Goal: Task Accomplishment & Management: Use online tool/utility

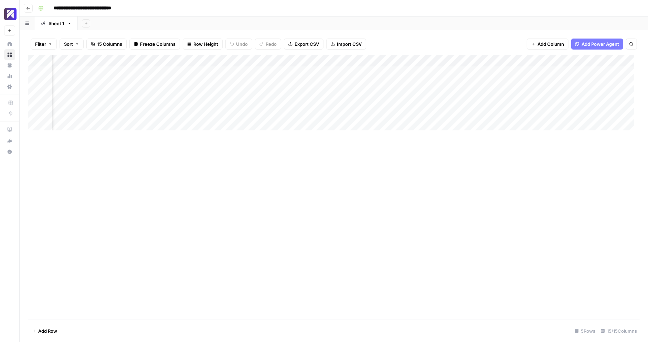
scroll to position [0, 602]
click at [312, 84] on div "Add Column" at bounding box center [334, 95] width 612 height 81
click at [478, 83] on div "Add Column" at bounding box center [334, 95] width 612 height 81
click at [102, 196] on div "Add Column" at bounding box center [334, 187] width 612 height 265
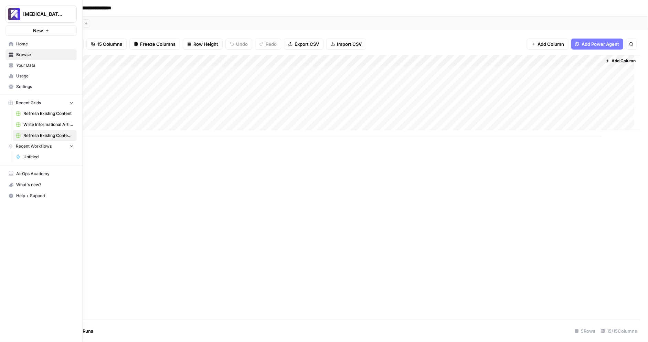
click at [46, 110] on span "Refresh Existing Content" at bounding box center [48, 113] width 50 height 6
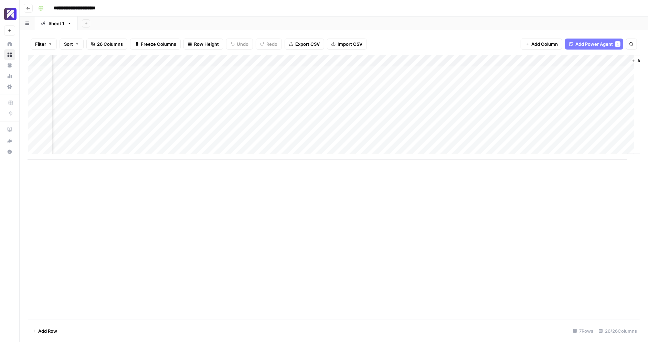
scroll to position [0, 1426]
click at [589, 141] on div "Add Column" at bounding box center [334, 107] width 612 height 105
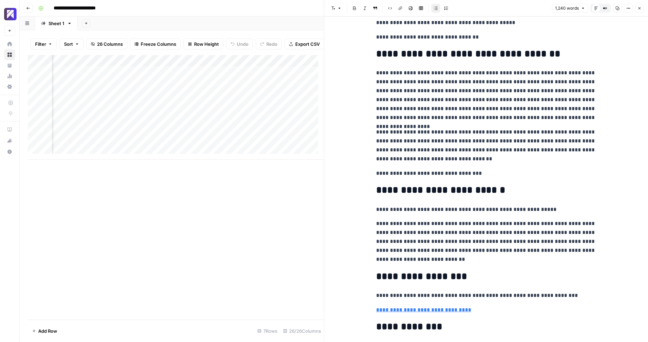
scroll to position [1443, 0]
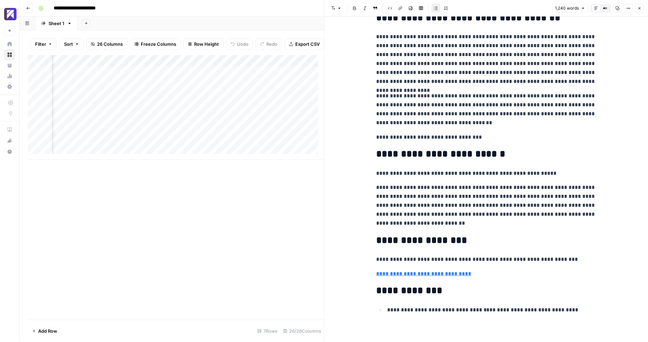
click at [302, 200] on div "Add Column" at bounding box center [176, 187] width 296 height 265
click at [639, 9] on icon "button" at bounding box center [639, 8] width 4 height 4
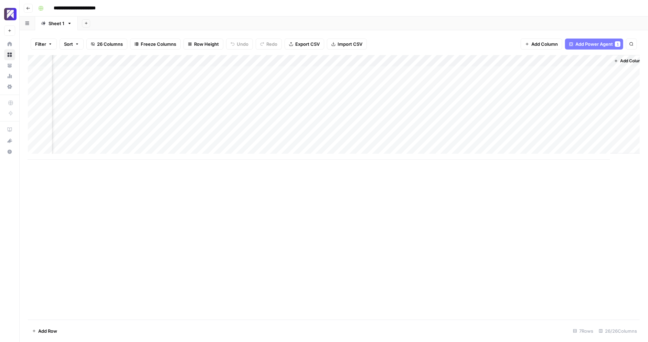
scroll to position [0, 1417]
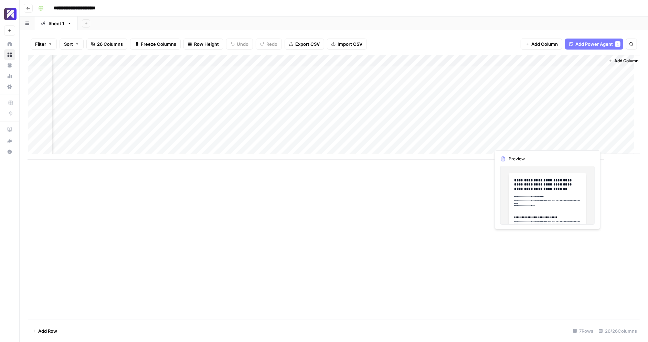
click at [598, 142] on div "Add Column" at bounding box center [334, 107] width 612 height 105
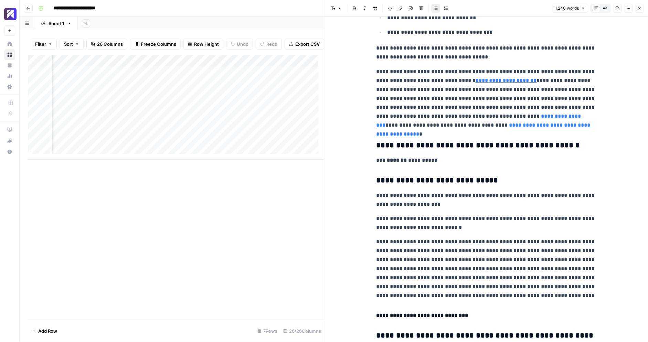
scroll to position [740, 0]
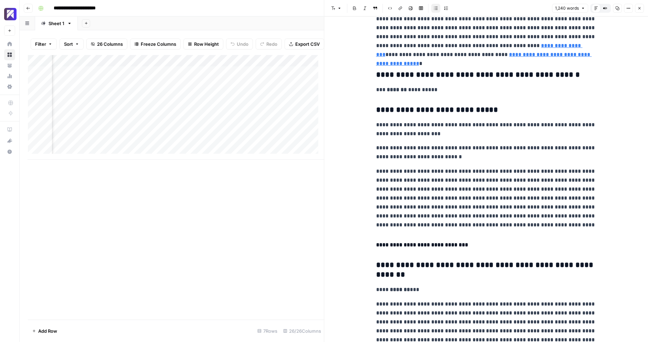
click at [641, 8] on span "Close" at bounding box center [641, 8] width 0 height 0
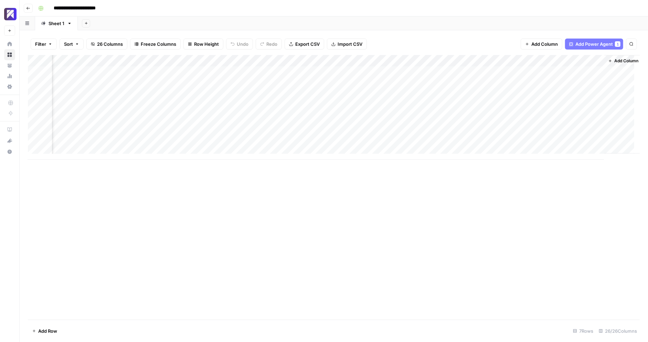
click at [389, 213] on div "Add Column" at bounding box center [334, 187] width 612 height 265
click at [132, 87] on div "Add Column" at bounding box center [334, 107] width 612 height 105
click at [78, 91] on div "Add Column" at bounding box center [334, 107] width 612 height 105
click at [220, 215] on div "Add Column" at bounding box center [334, 187] width 612 height 265
